Goal: Task Accomplishment & Management: Manage account settings

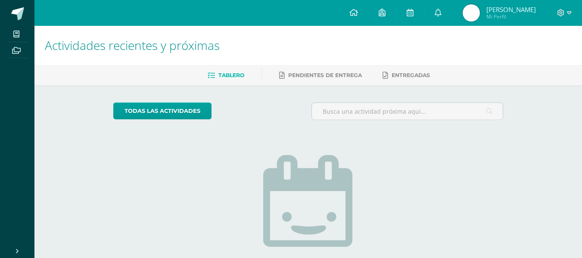
click at [507, 11] on span "[PERSON_NAME]" at bounding box center [512, 9] width 50 height 9
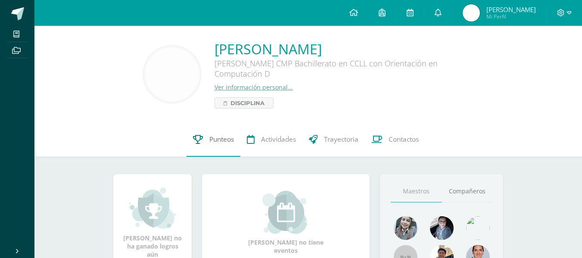
click at [221, 135] on span "Punteos" at bounding box center [222, 139] width 25 height 9
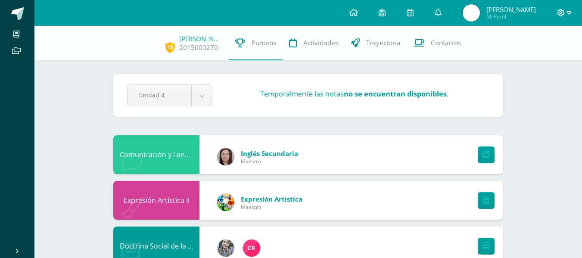
click at [569, 8] on span at bounding box center [564, 12] width 15 height 9
click at [541, 58] on span "Cerrar sesión" at bounding box center [542, 59] width 39 height 8
